Goal: Find specific page/section: Find specific page/section

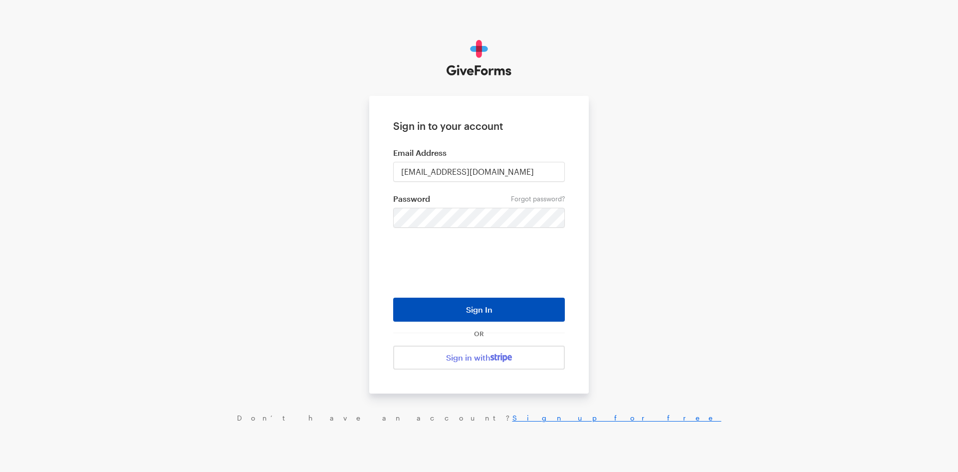
click at [474, 308] on button "Sign In" at bounding box center [479, 309] width 172 height 24
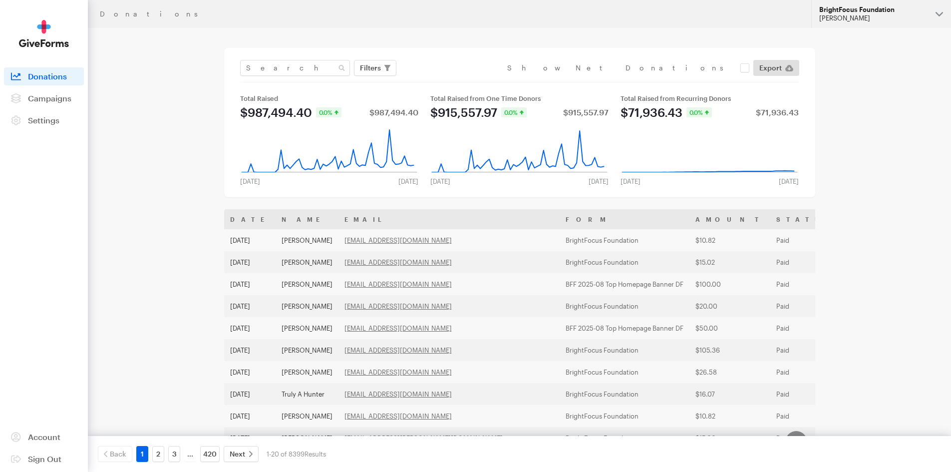
click at [874, 18] on div "[PERSON_NAME]" at bounding box center [873, 18] width 108 height 8
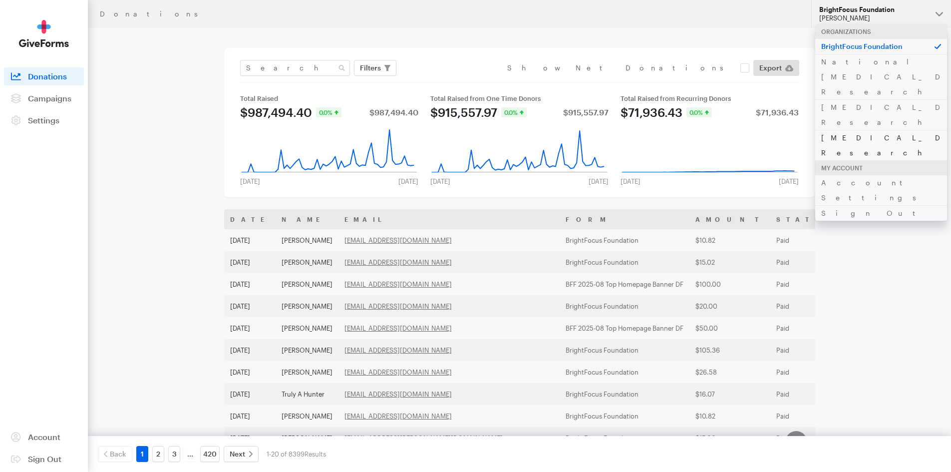
click at [858, 130] on link "[MEDICAL_DATA] Research" at bounding box center [881, 145] width 132 height 30
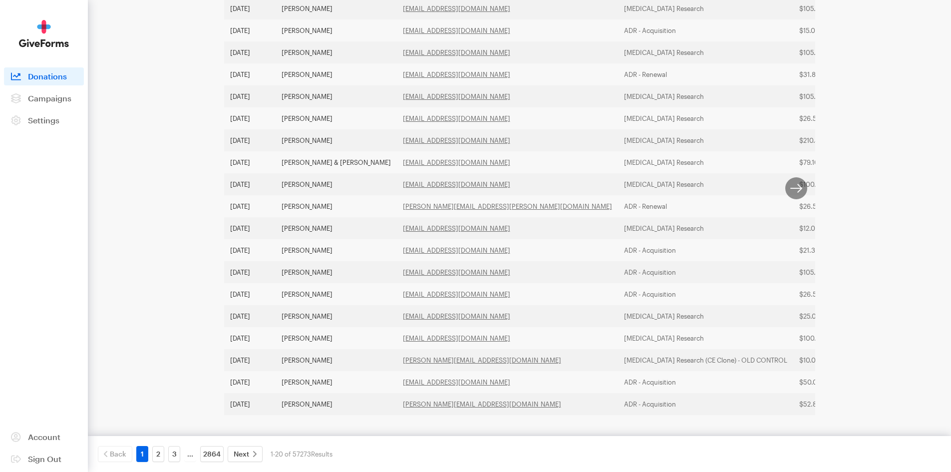
scroll to position [265, 0]
click at [159, 456] on link "2" at bounding box center [158, 454] width 12 height 16
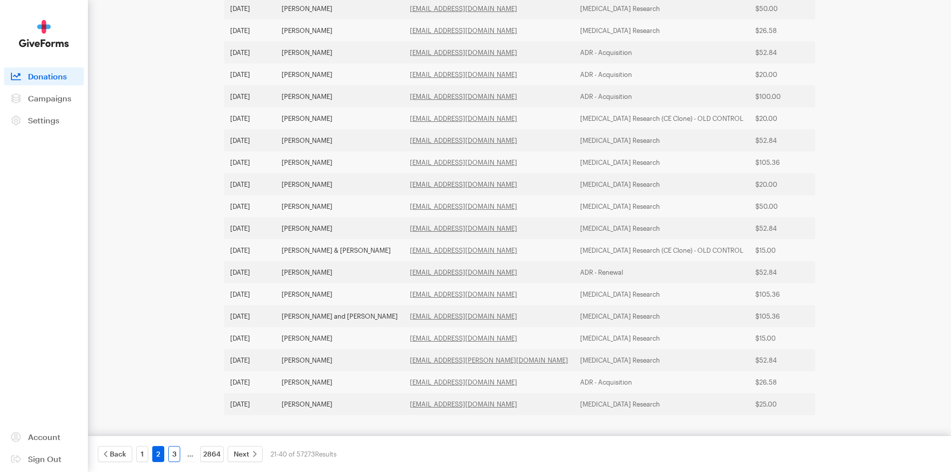
click at [174, 454] on link "3" at bounding box center [174, 454] width 12 height 16
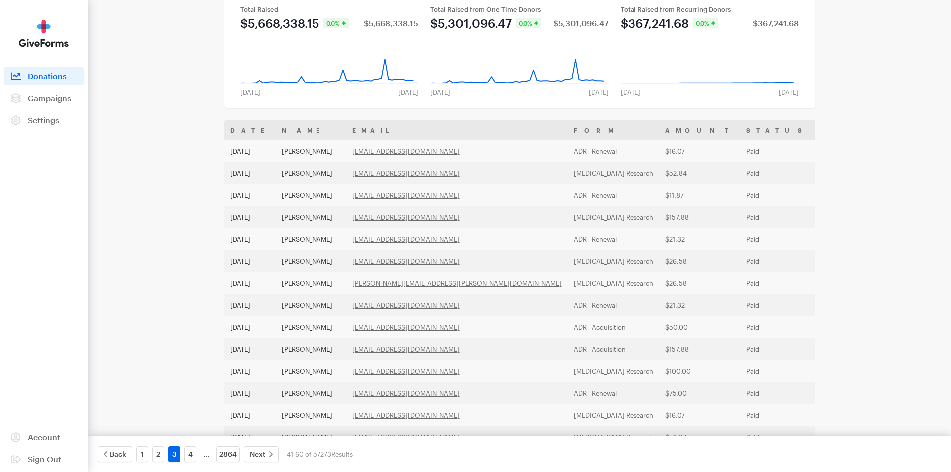
scroll to position [0, 0]
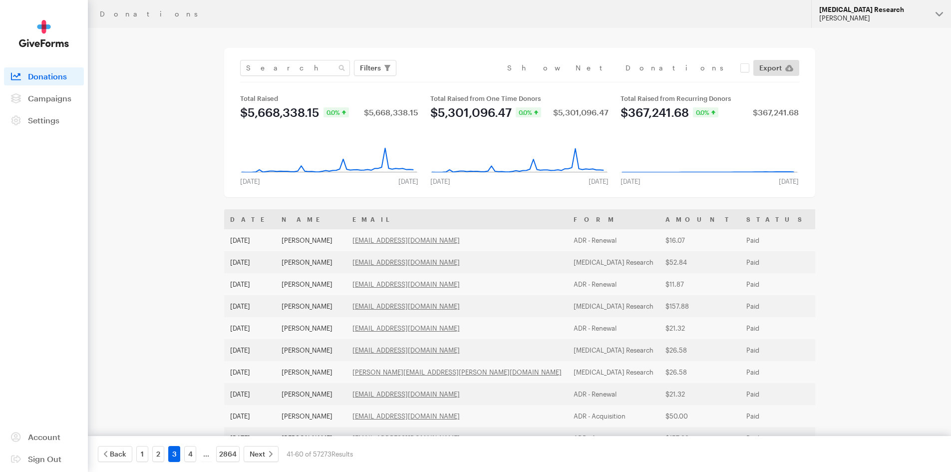
click at [860, 20] on div "[PERSON_NAME]" at bounding box center [873, 18] width 108 height 8
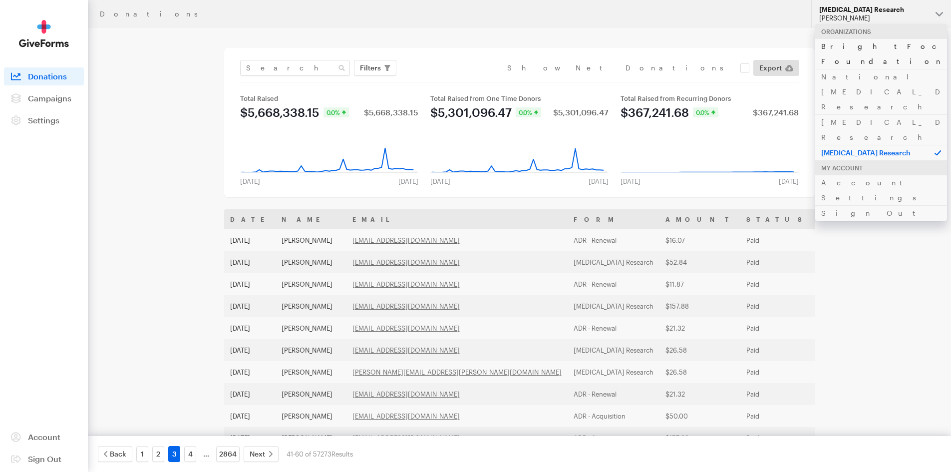
click at [850, 52] on link "BrightFocus Foundation" at bounding box center [881, 53] width 132 height 30
